Goal: Information Seeking & Learning: Check status

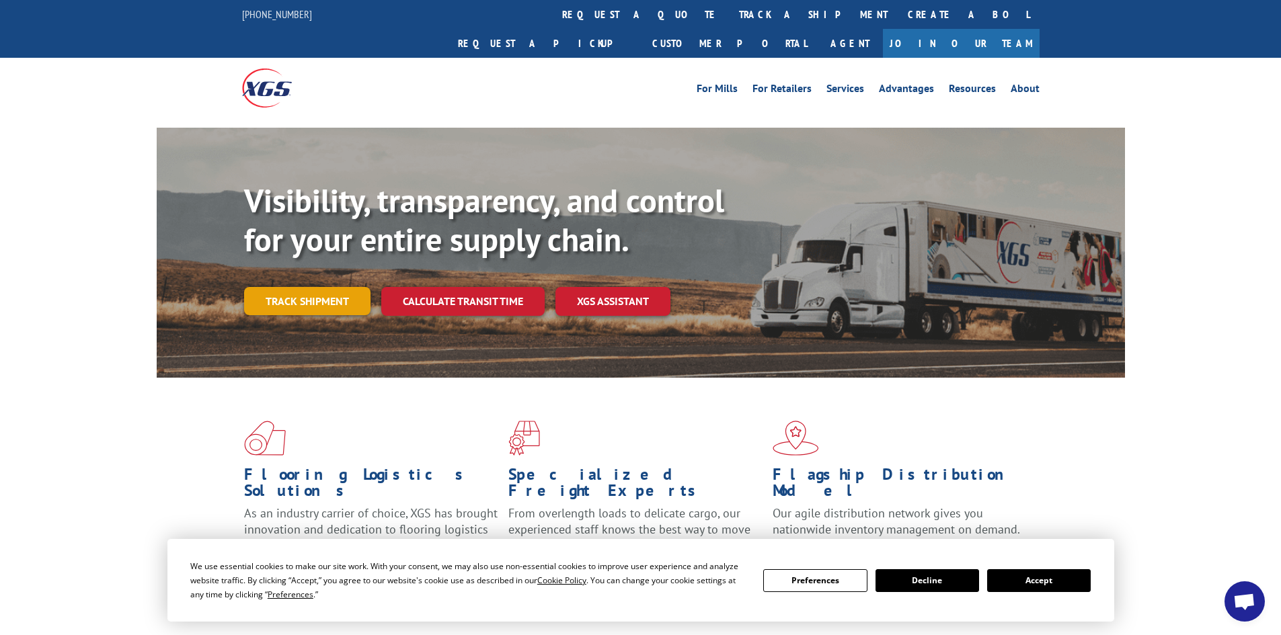
click at [313, 287] on link "Track shipment" at bounding box center [307, 301] width 126 height 28
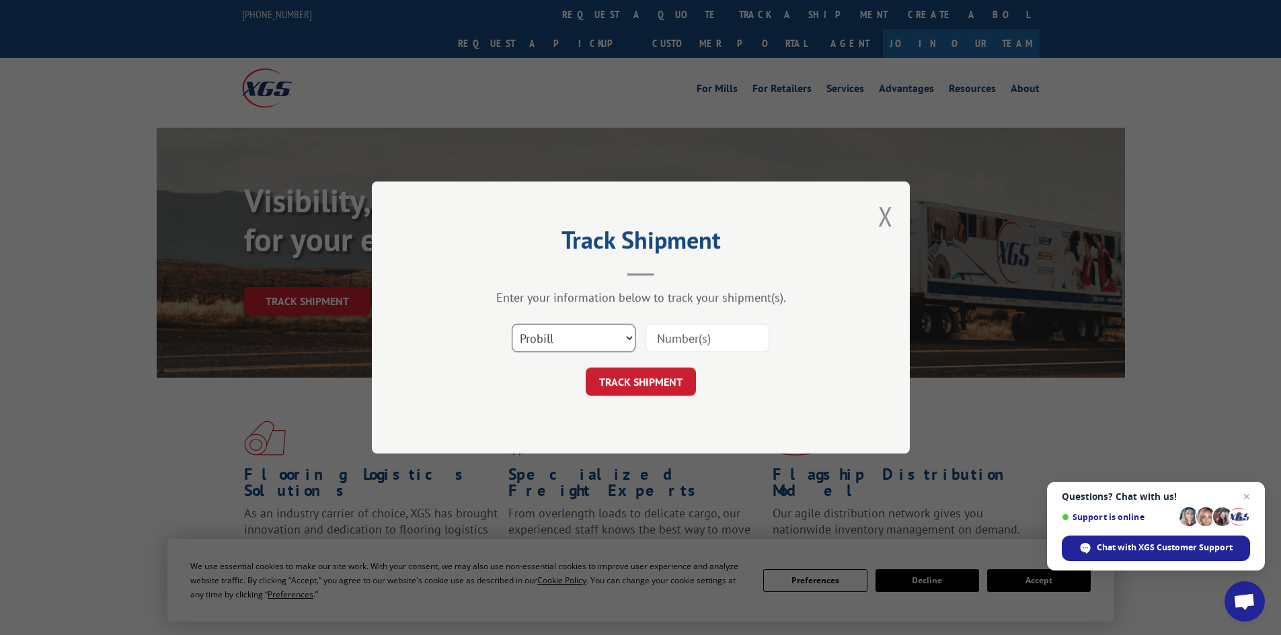
click at [612, 346] on select "Select category... Probill BOL PO" at bounding box center [574, 338] width 124 height 28
select select "po"
click at [512, 324] on select "Select category... Probill BOL PO" at bounding box center [574, 338] width 124 height 28
click at [694, 344] on input at bounding box center [707, 338] width 124 height 28
paste input "#84542360"
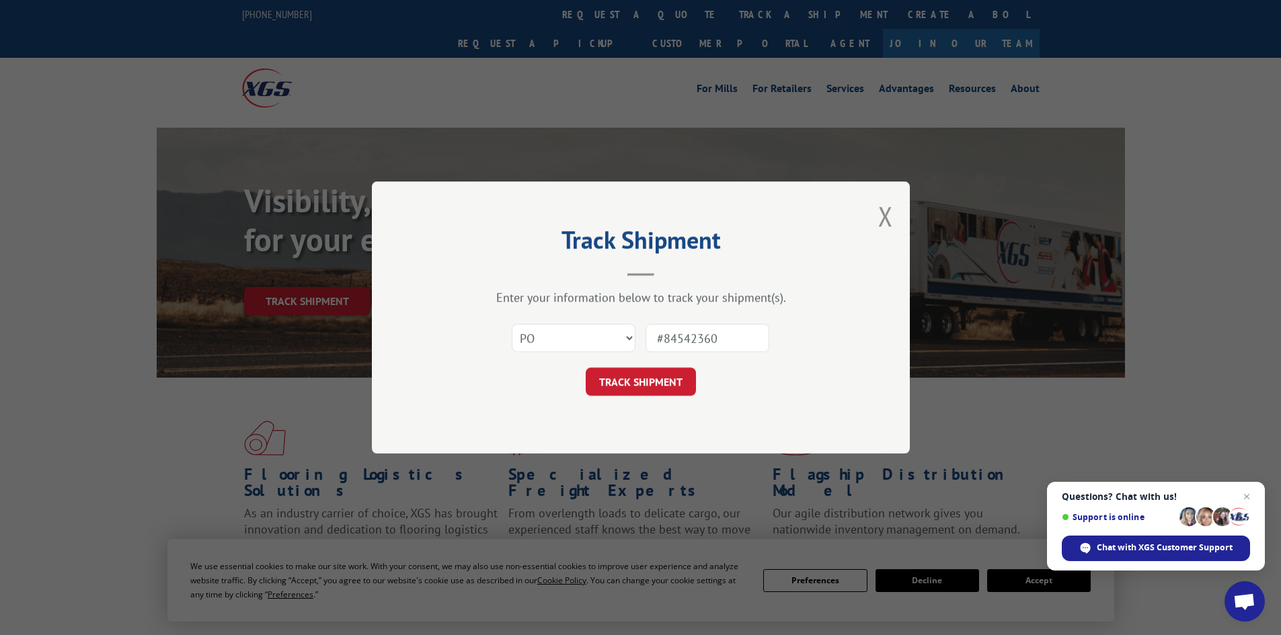
click at [660, 336] on input "#84542360" at bounding box center [707, 338] width 124 height 28
type input "84542360"
click at [623, 391] on button "TRACK SHIPMENT" at bounding box center [641, 382] width 110 height 28
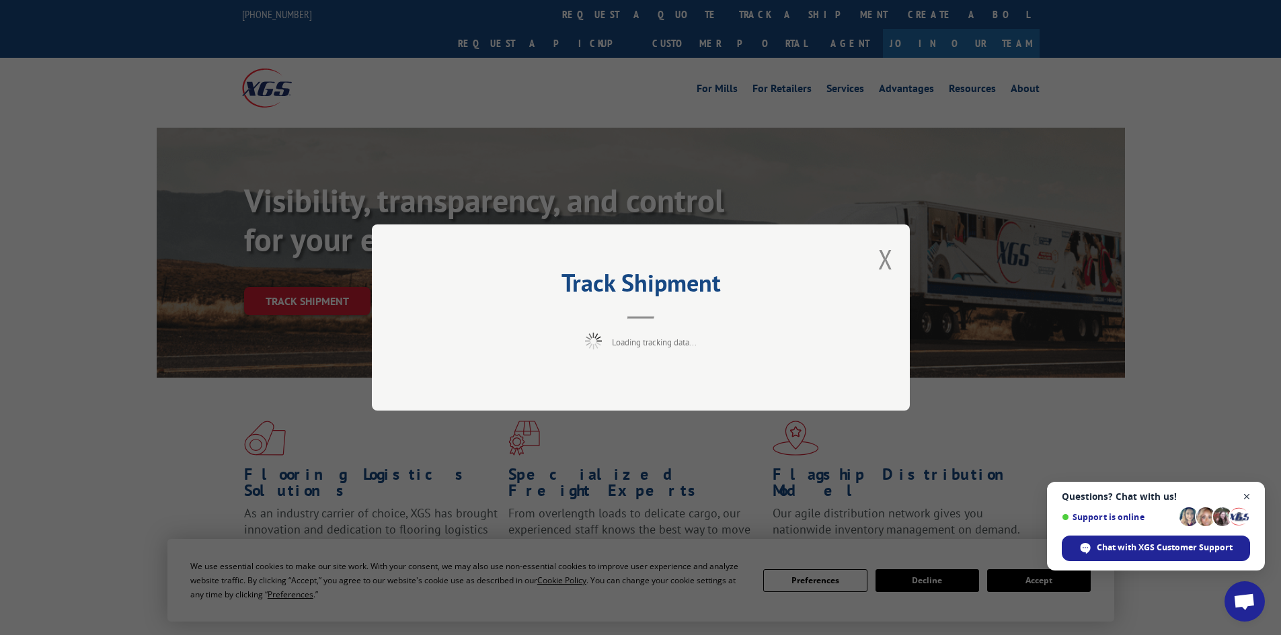
click at [1246, 492] on span "Close chat" at bounding box center [1246, 497] width 17 height 17
